Goal: Task Accomplishment & Management: Use online tool/utility

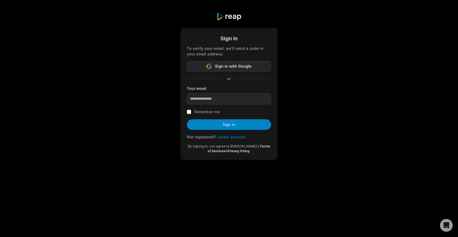
click at [227, 68] on span "Sign in with Google" at bounding box center [233, 66] width 37 height 6
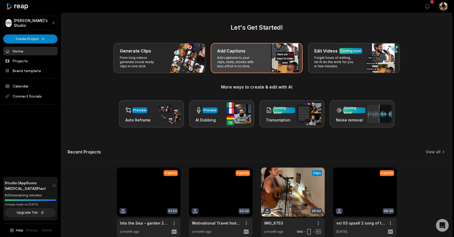
click at [268, 59] on div "Add Captions Add captions to your clips, reels, stories with less effort in no …" at bounding box center [256, 58] width 92 height 30
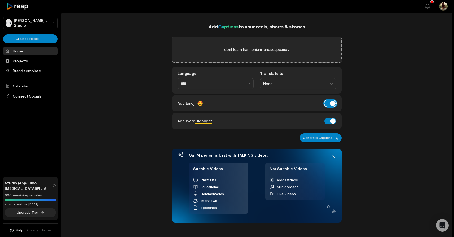
click at [332, 104] on button "Add Emoji" at bounding box center [330, 103] width 12 height 6
click at [331, 122] on button "Add Word Highlight" at bounding box center [330, 121] width 12 height 6
click at [330, 139] on button "Generate Captions" at bounding box center [320, 137] width 42 height 9
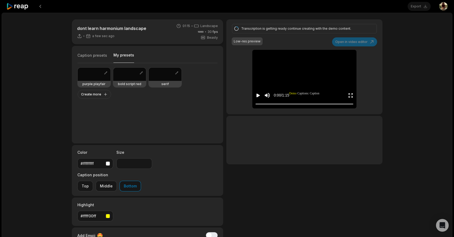
click at [118, 56] on button "My presets" at bounding box center [123, 57] width 21 height 10
click at [122, 78] on div at bounding box center [129, 74] width 33 height 13
click at [100, 76] on div at bounding box center [94, 74] width 33 height 13
click at [154, 72] on div at bounding box center [165, 74] width 33 height 13
click at [298, 105] on div at bounding box center [304, 103] width 98 height 3
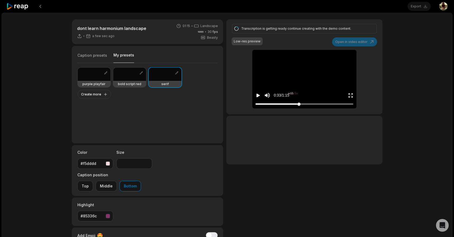
click at [288, 102] on div at bounding box center [304, 103] width 98 height 3
click at [269, 101] on div at bounding box center [304, 101] width 98 height 2
click at [292, 103] on div at bounding box center [304, 103] width 98 height 3
click at [305, 102] on div at bounding box center [304, 103] width 98 height 3
click at [319, 103] on div at bounding box center [304, 103] width 98 height 3
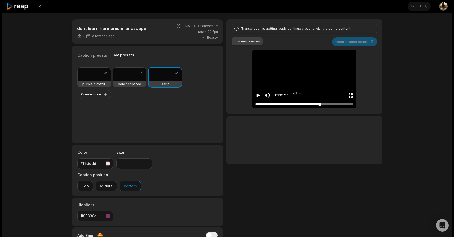
click at [335, 103] on div at bounding box center [304, 103] width 98 height 3
click at [262, 102] on div at bounding box center [304, 103] width 98 height 3
click at [270, 103] on div at bounding box center [304, 103] width 98 height 3
click at [278, 102] on div at bounding box center [304, 103] width 98 height 3
click at [268, 103] on div at bounding box center [304, 103] width 98 height 3
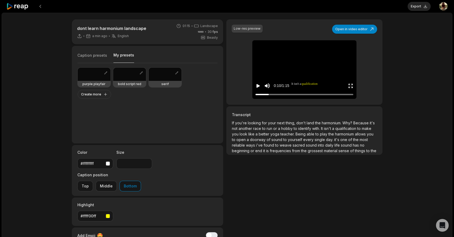
click at [95, 77] on div at bounding box center [94, 74] width 33 height 13
type input "**"
click at [414, 8] on button "Export" at bounding box center [418, 6] width 23 height 9
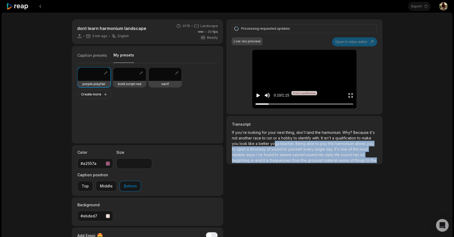
drag, startPoint x: 283, startPoint y: 145, endPoint x: 290, endPoint y: 161, distance: 17.7
click at [290, 161] on p "If you're looking for your next thing, don't land the harmonium. Why? Because i…" at bounding box center [304, 145] width 145 height 33
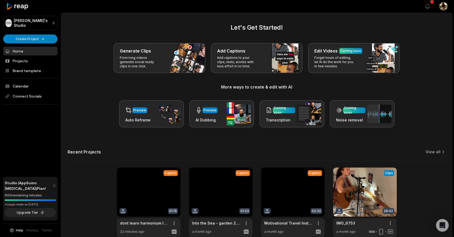
scroll to position [28, 0]
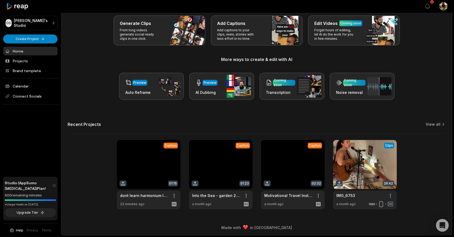
click at [160, 164] on link at bounding box center [149, 174] width 64 height 69
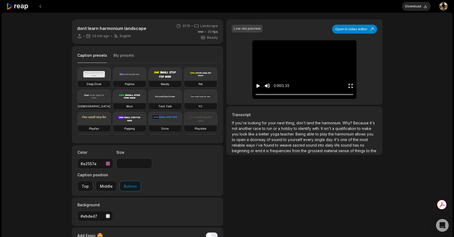
click at [127, 53] on button "My presets" at bounding box center [123, 58] width 21 height 10
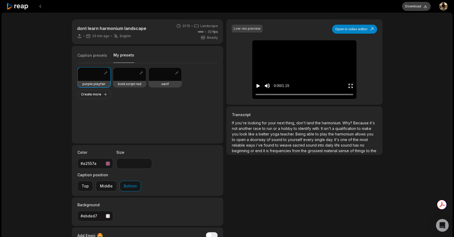
click at [422, 6] on button "Download" at bounding box center [416, 6] width 29 height 9
click at [42, 8] on button at bounding box center [40, 7] width 10 height 10
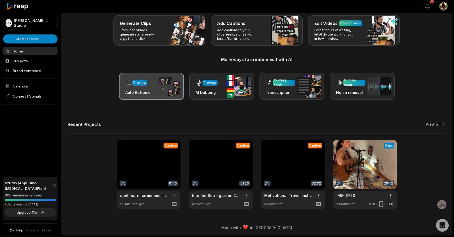
click at [150, 93] on div "Preview Auto Reframe" at bounding box center [151, 86] width 65 height 27
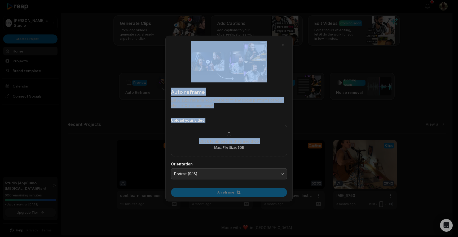
drag, startPoint x: 215, startPoint y: 149, endPoint x: 149, endPoint y: 157, distance: 66.7
click at [149, 157] on body "DS Daisy's Studio Create Project Home Projects Brand template Calendar Connect …" at bounding box center [227, 90] width 454 height 237
click at [283, 45] on button "button" at bounding box center [282, 44] width 7 height 7
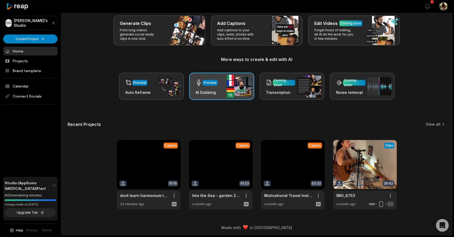
click at [218, 88] on div "Preview AI Dubbing" at bounding box center [221, 86] width 65 height 27
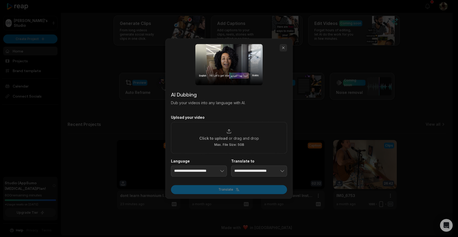
click at [284, 48] on button "button" at bounding box center [282, 47] width 7 height 7
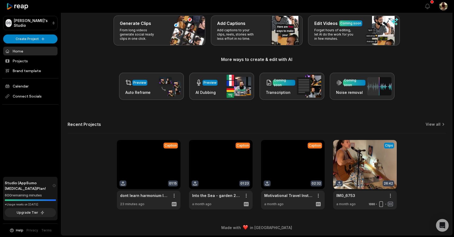
scroll to position [0, 0]
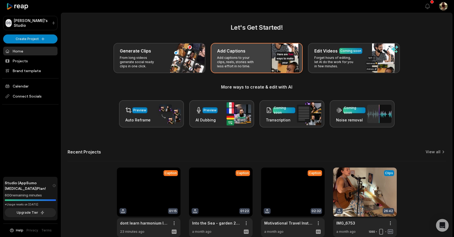
click at [226, 57] on p "Add captions to your clips, reels, stories with less effort in no time." at bounding box center [237, 62] width 41 height 13
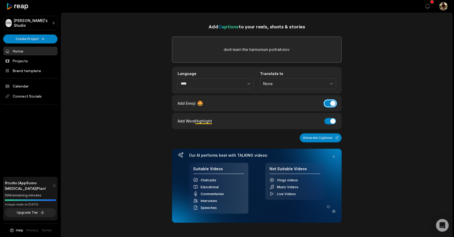
click at [331, 104] on button "Add Emoji" at bounding box center [330, 103] width 12 height 6
click at [330, 120] on button "Add Word Highlight" at bounding box center [330, 121] width 12 height 6
click at [323, 139] on button "Generate Captions" at bounding box center [320, 137] width 42 height 9
click at [374, 26] on div "Add Captions to your reels, shorts & stories dont learn the harmonium portrait.…" at bounding box center [256, 177] width 391 height 309
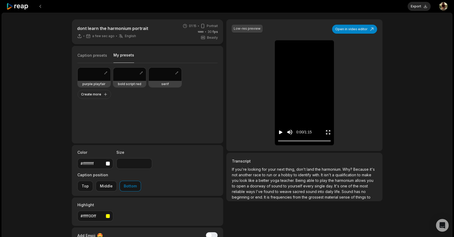
click at [129, 56] on button "My presets" at bounding box center [123, 57] width 21 height 10
click at [90, 81] on div "purple playfair" at bounding box center [94, 84] width 33 height 6
type input "**"
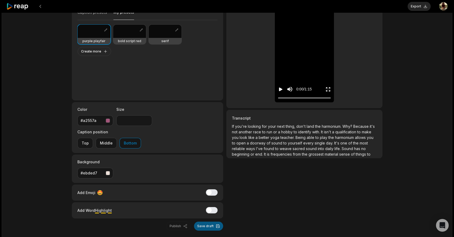
click at [210, 221] on button "Save draft" at bounding box center [208, 225] width 29 height 9
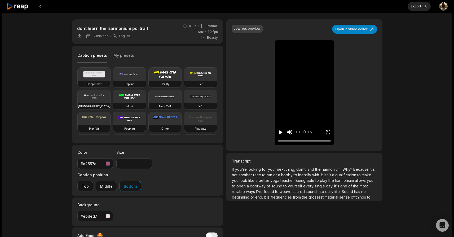
click at [278, 134] on icon "Play video" at bounding box center [280, 131] width 5 height 5
click at [353, 68] on div "Low-res preview Open in video editor If you're looking for your next thing, don…" at bounding box center [304, 85] width 156 height 132
click at [418, 8] on button "Export" at bounding box center [418, 6] width 23 height 9
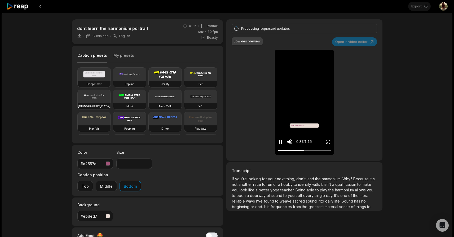
click at [280, 141] on icon "Pause video" at bounding box center [279, 142] width 1 height 4
